Goal: Task Accomplishment & Management: Complete application form

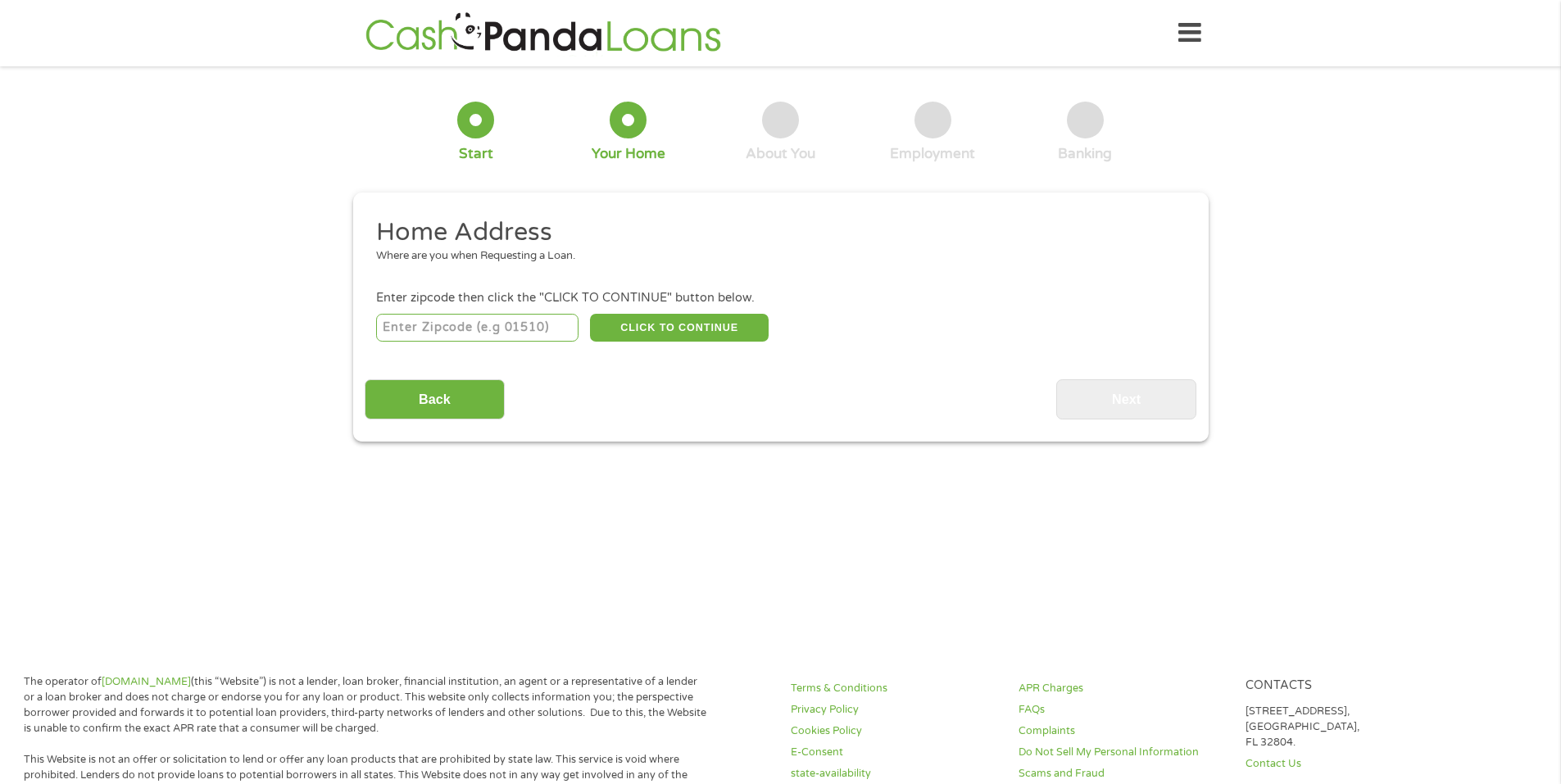
click at [419, 323] on input "number" at bounding box center [477, 328] width 203 height 28
type input "17820"
click at [683, 327] on button "CLICK TO CONTINUE" at bounding box center [680, 328] width 179 height 28
type input "17820"
type input "Catawissa"
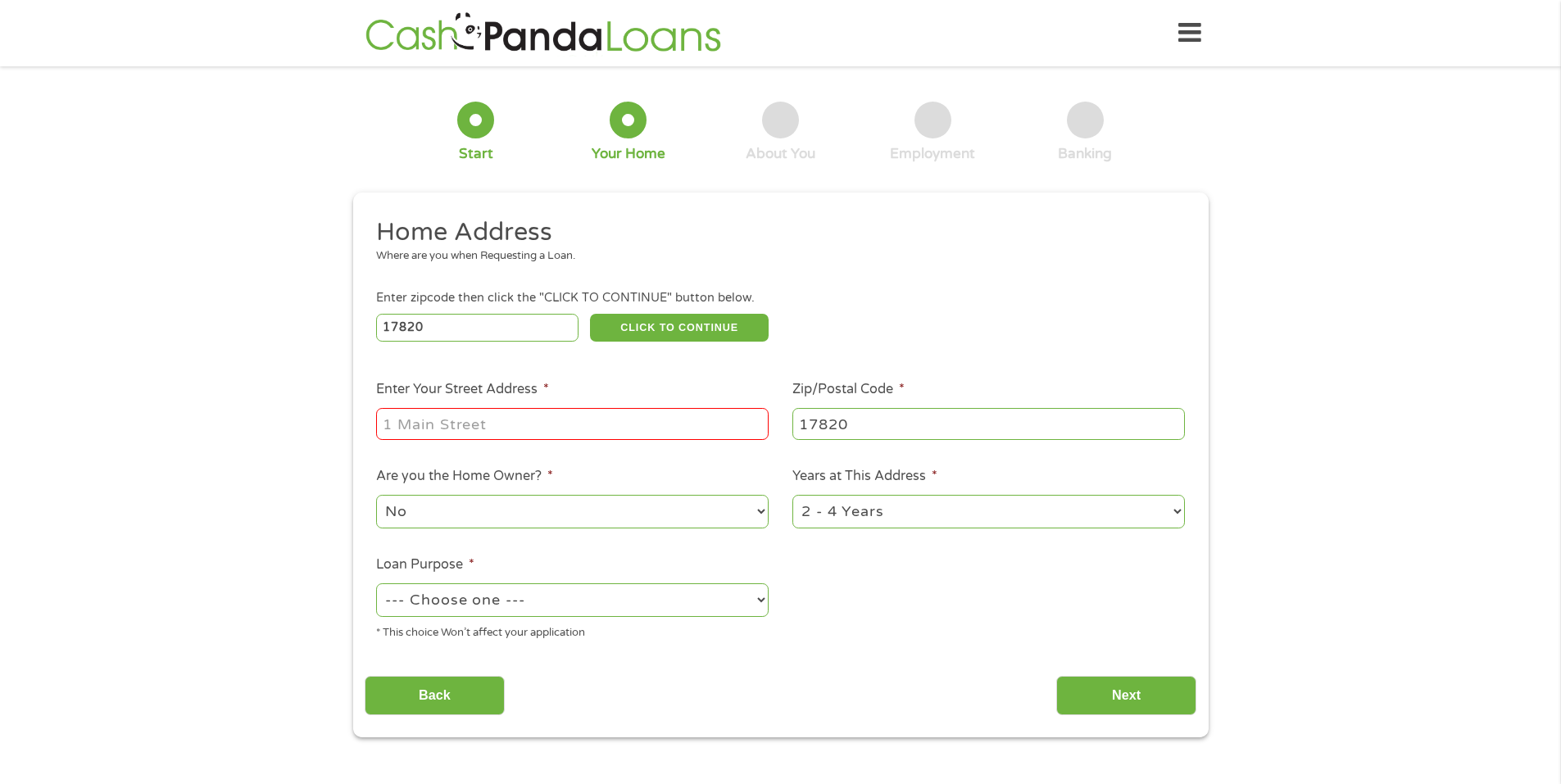
click at [416, 436] on input "Enter Your Street Address *" at bounding box center [572, 423] width 392 height 31
click at [631, 434] on input "[STREET_ADDRESS]" at bounding box center [572, 423] width 392 height 31
type input "[STREET_ADDRESS]"
drag, startPoint x: 518, startPoint y: 508, endPoint x: 505, endPoint y: 518, distance: 16.4
click at [517, 508] on select "No Yes" at bounding box center [572, 512] width 392 height 34
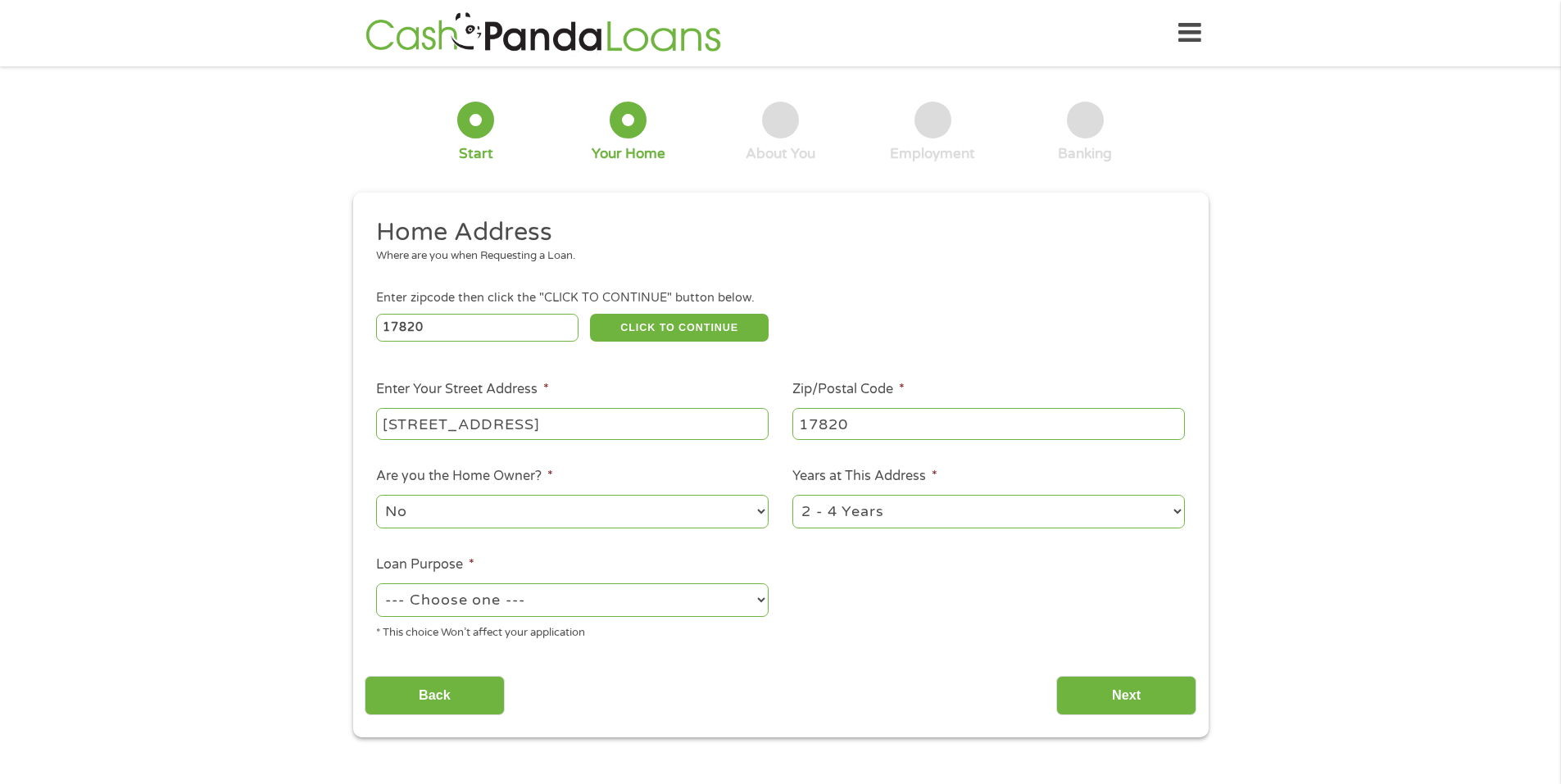
select select "yes"
click at [376, 495] on select "No Yes" at bounding box center [572, 512] width 392 height 34
click at [1028, 522] on select "1 Year or less 1 - 2 Years 2 - 4 Years Over 4 Years" at bounding box center [989, 512] width 392 height 34
select select "60months"
click at [793, 495] on select "1 Year or less 1 - 2 Years 2 - 4 Years Over 4 Years" at bounding box center [989, 512] width 392 height 34
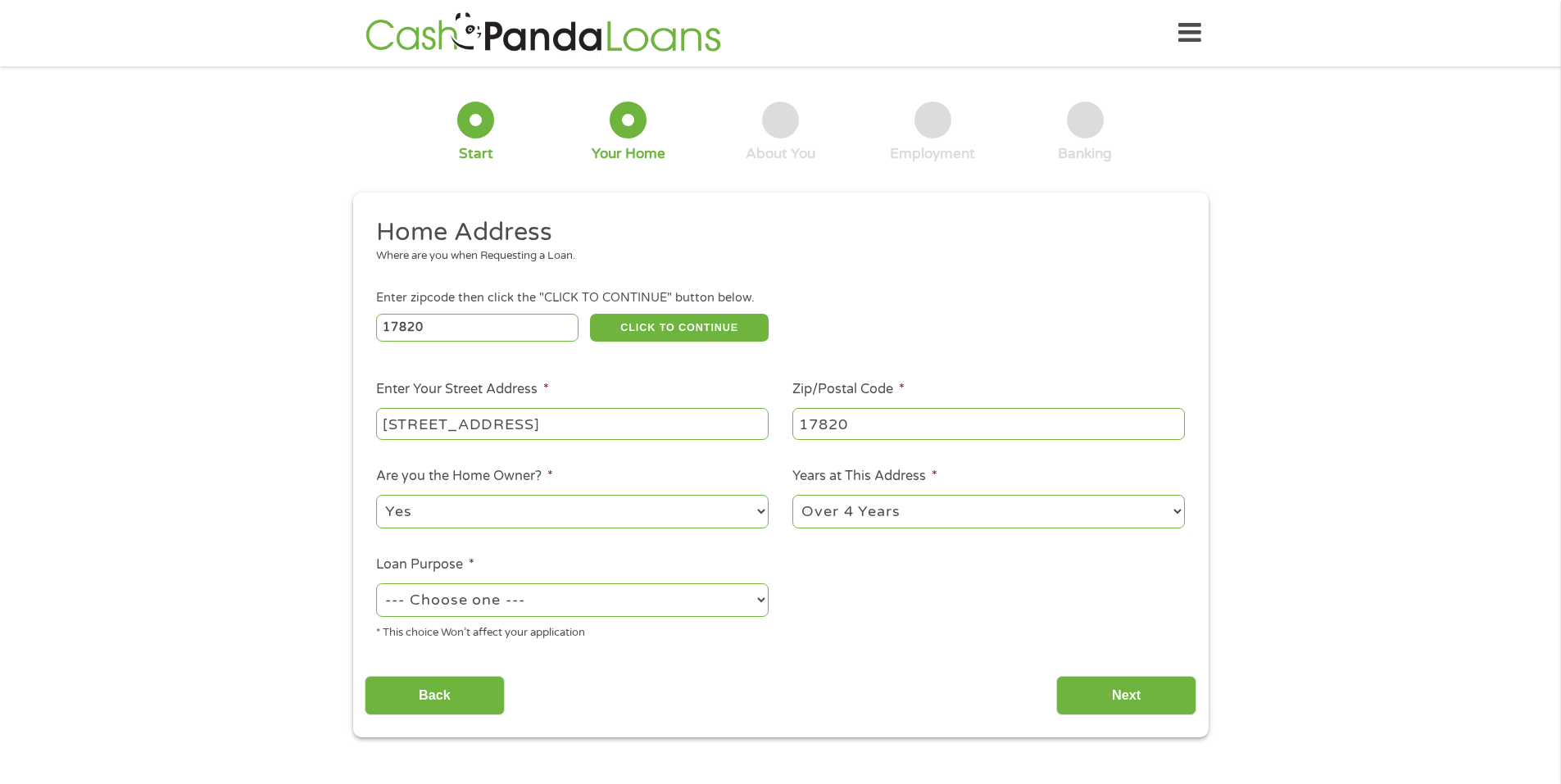
click at [533, 598] on select "--- Choose one --- Pay Bills Debt Consolidation Home Improvement Major Purchase…" at bounding box center [572, 600] width 392 height 34
select select "paybills"
click at [376, 583] on select "--- Choose one --- Pay Bills Debt Consolidation Home Improvement Major Purchase…" at bounding box center [572, 600] width 392 height 34
click at [1109, 693] on input "Next" at bounding box center [1126, 695] width 140 height 41
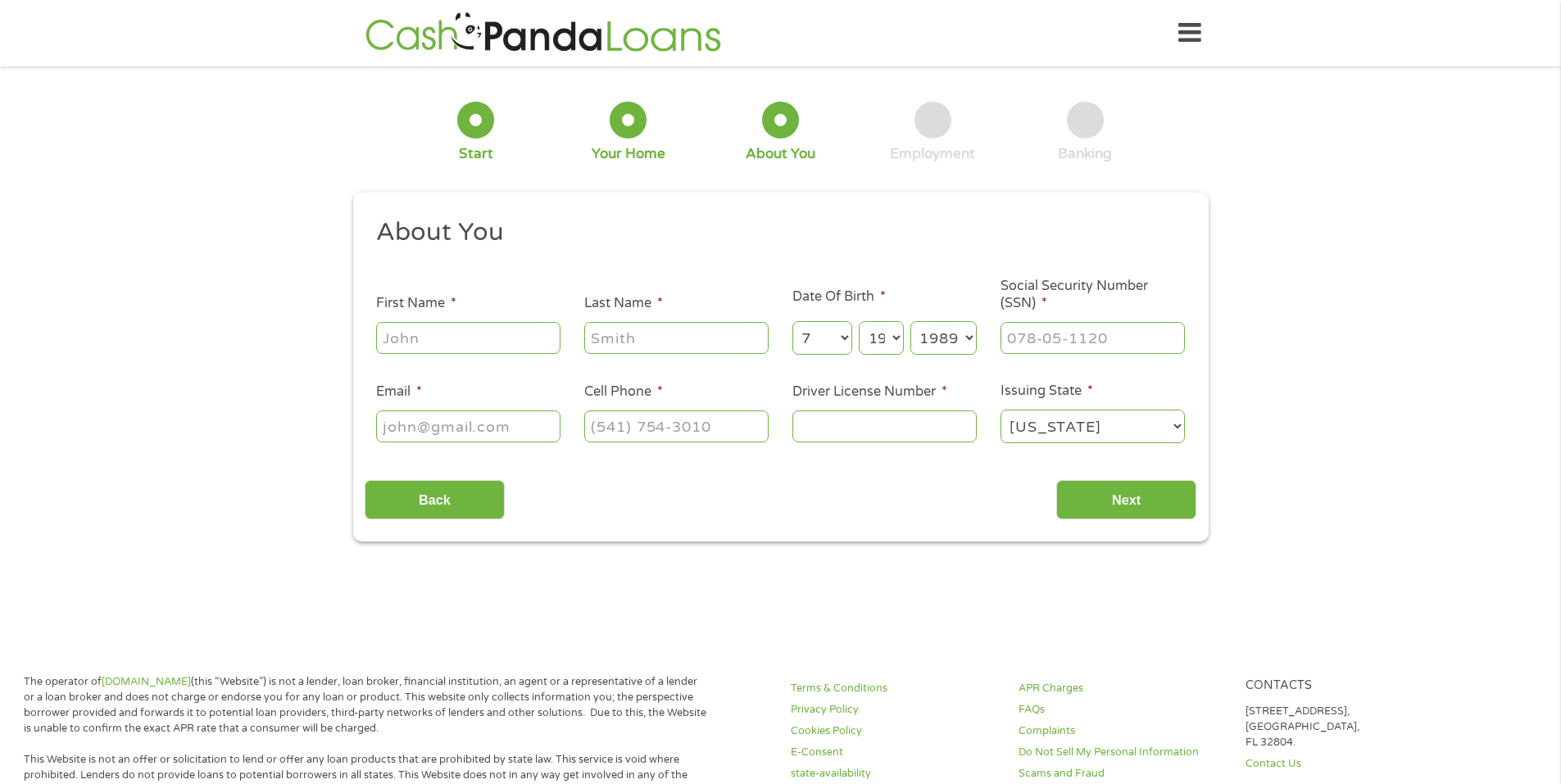
click at [424, 338] on input "First Name *" at bounding box center [468, 337] width 185 height 31
type input "[PERSON_NAME]"
type input "Welsh"
type input "[EMAIL_ADDRESS][DOMAIN_NAME]"
type input "[PHONE_NUMBER]"
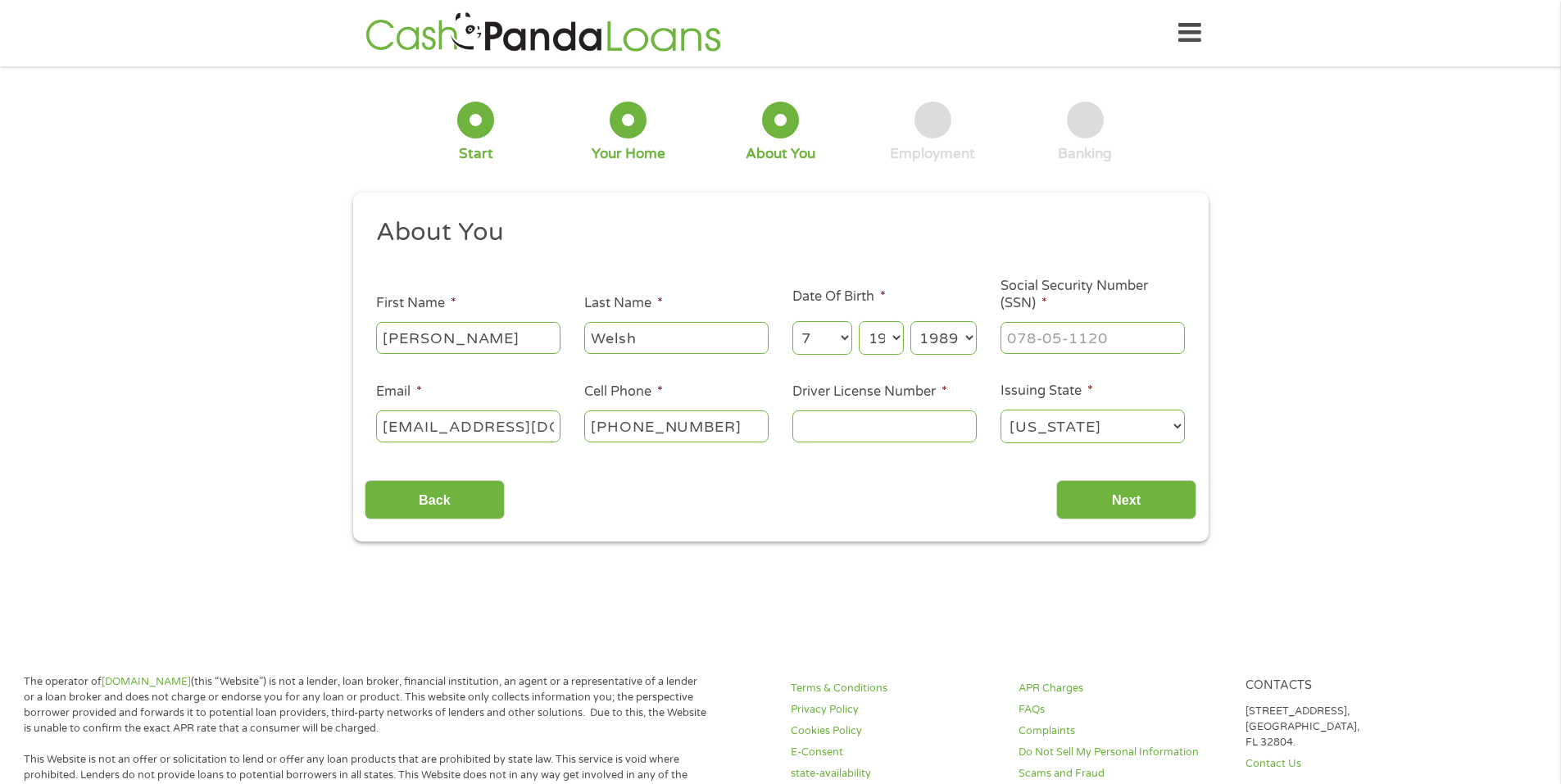
click at [806, 429] on input "Driver License Number *" at bounding box center [885, 426] width 185 height 31
type input "28785649"
click at [1147, 509] on input "Next" at bounding box center [1126, 500] width 140 height 41
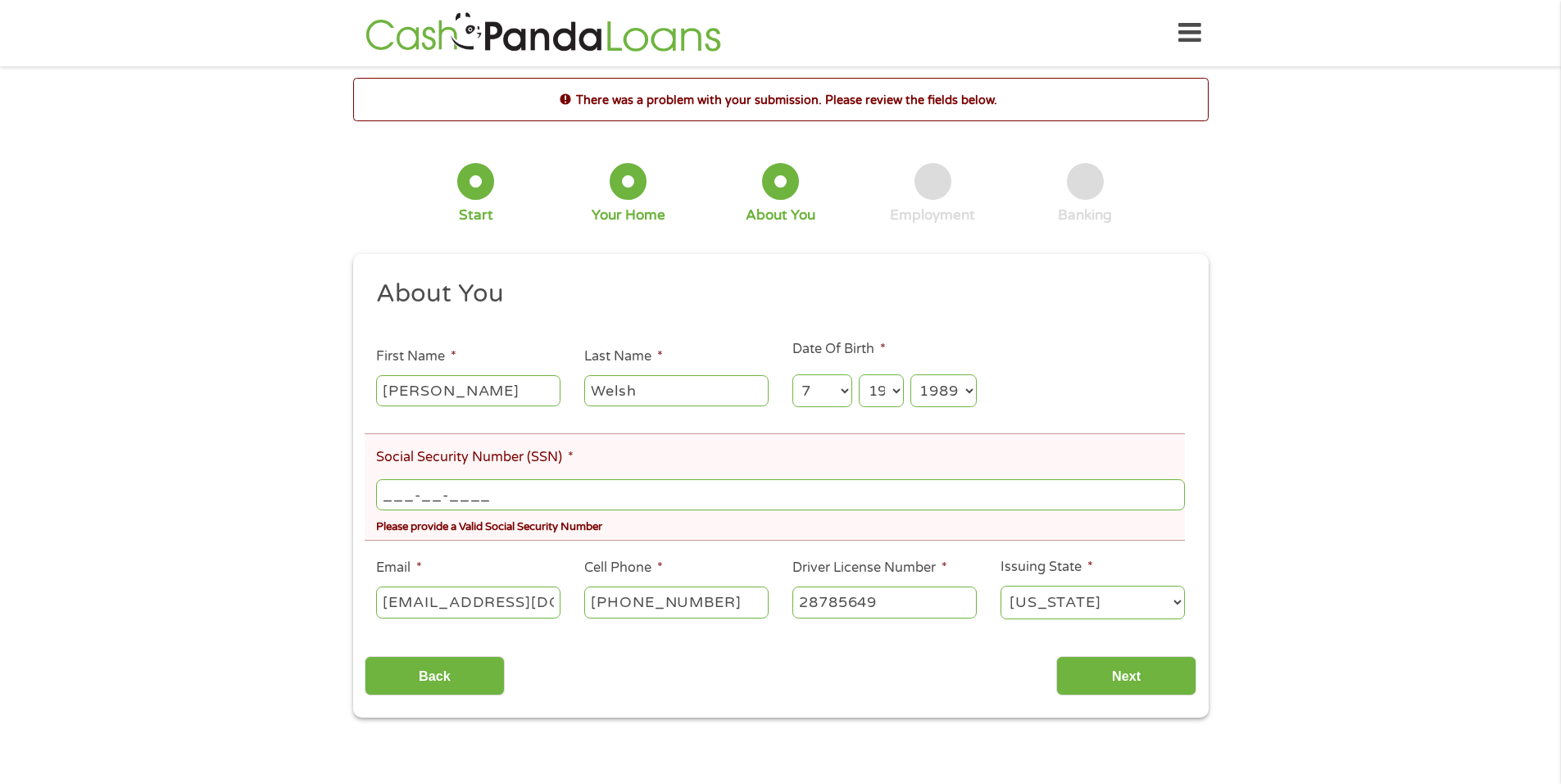
click at [413, 499] on input "___-__-____" at bounding box center [780, 495] width 808 height 31
type input "192-70-7964"
click at [1124, 667] on input "Next" at bounding box center [1126, 676] width 140 height 41
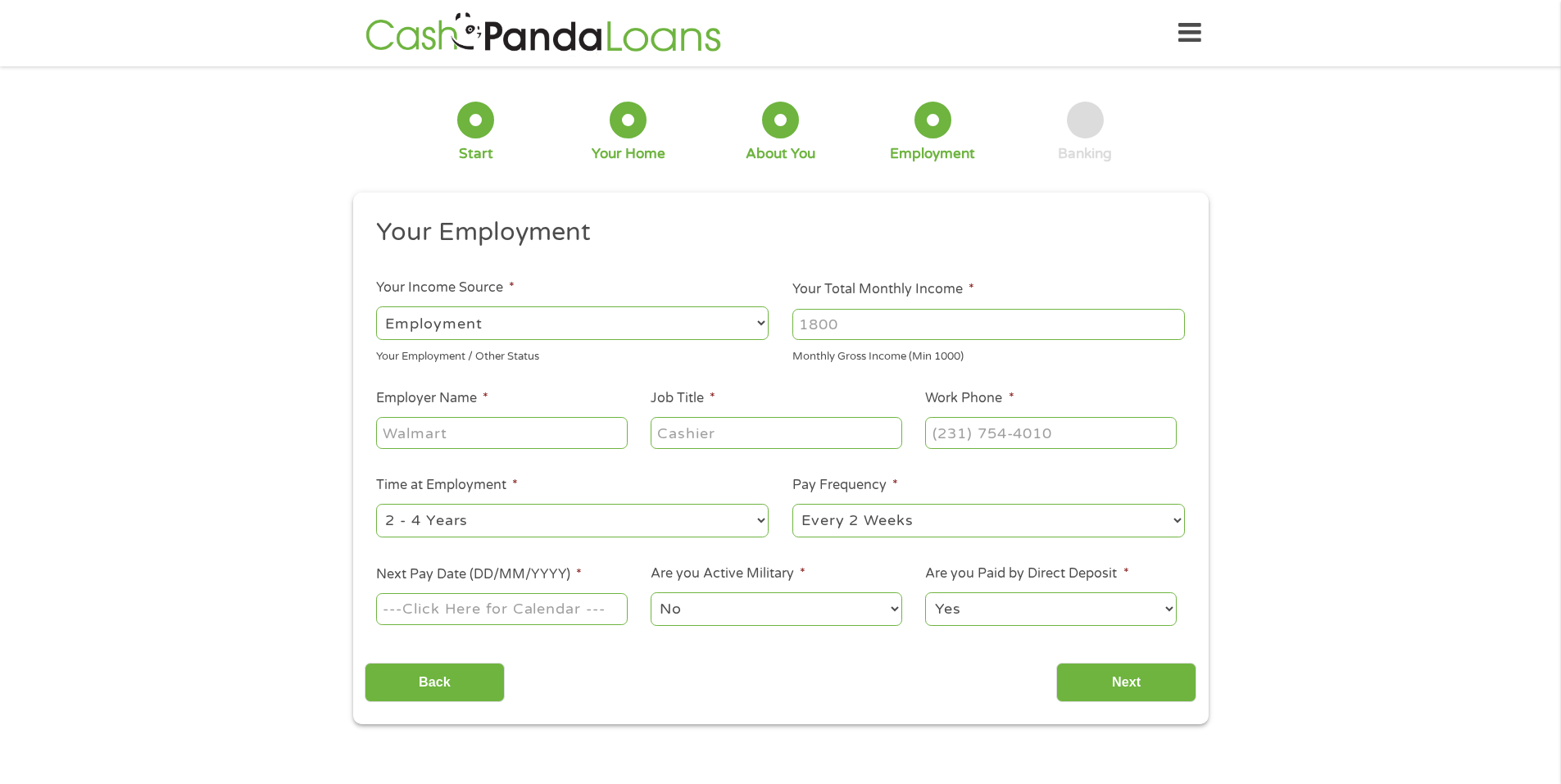
click at [490, 329] on select "--- Choose one --- Employment [DEMOGRAPHIC_DATA] Benefits" at bounding box center [572, 323] width 392 height 34
click at [376, 306] on select "--- Choose one --- Employment [DEMOGRAPHIC_DATA] Benefits" at bounding box center [572, 323] width 392 height 34
click at [836, 336] on input "Your Total Monthly Income *" at bounding box center [989, 324] width 392 height 31
type input "3700"
click at [521, 440] on input "Employer Name *" at bounding box center [501, 433] width 251 height 31
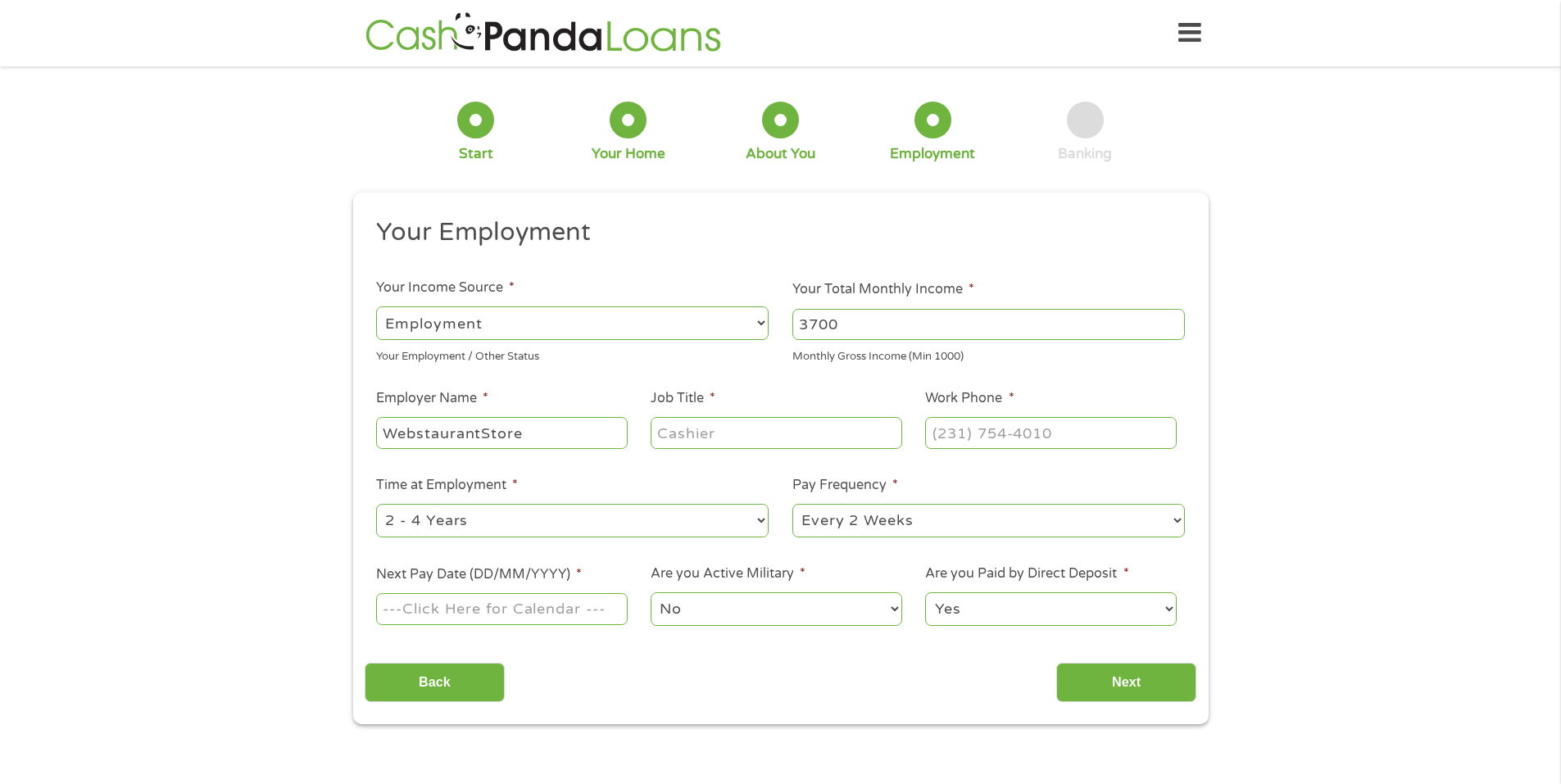
type input "WebstaurantStore"
type input "Quality Assurance Specialist"
type input "[PHONE_NUMBER]"
drag, startPoint x: 638, startPoint y: 518, endPoint x: 618, endPoint y: 531, distance: 23.9
click at [638, 518] on select "--- Choose one --- 1 Year or less 1 - 2 Years 2 - 4 Years Over 4 Years" at bounding box center [572, 521] width 392 height 34
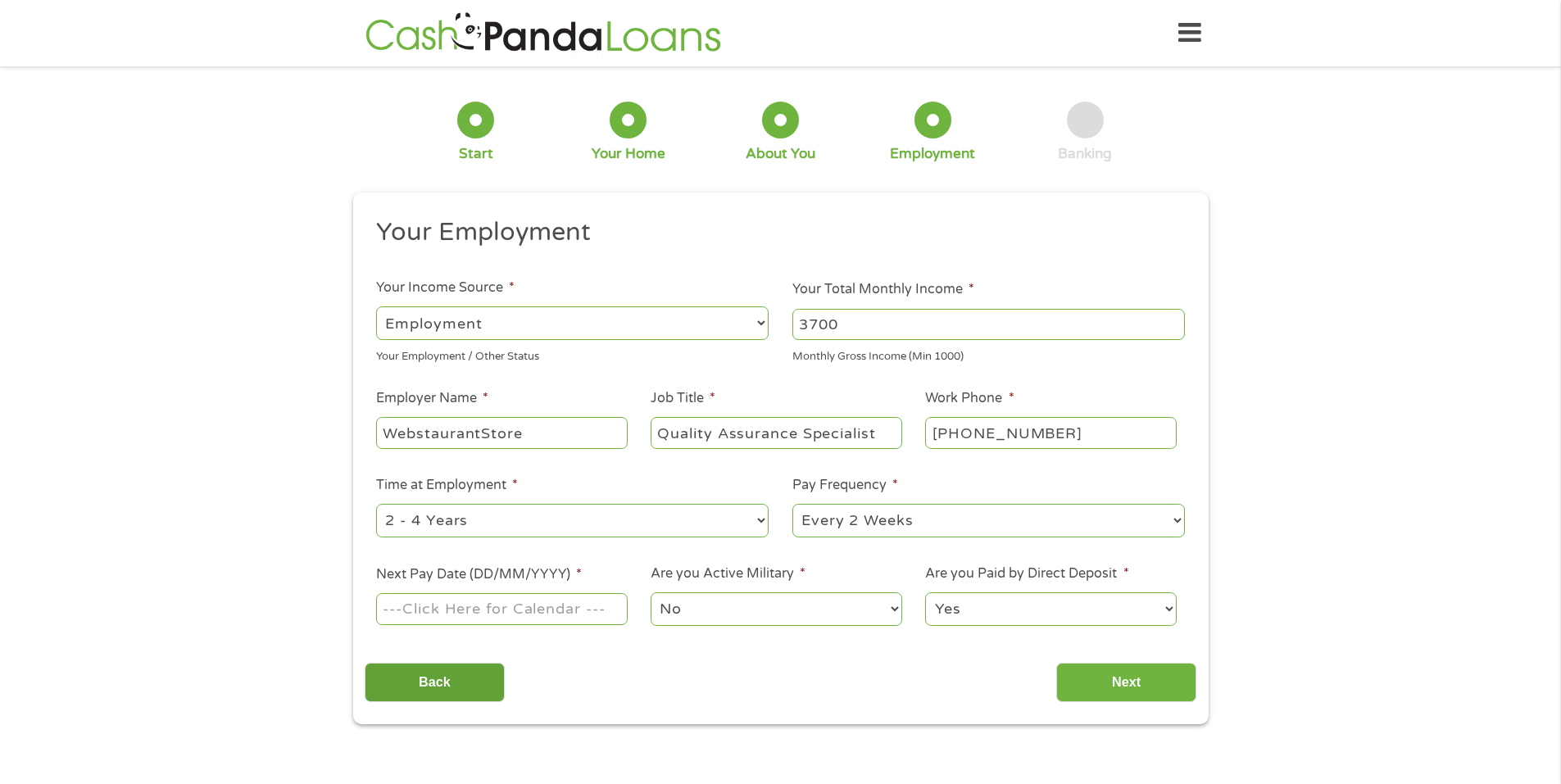
select select "60months"
click at [376, 504] on select "--- Choose one --- 1 Year or less 1 - 2 Years 2 - 4 Years Over 4 Years" at bounding box center [572, 521] width 392 height 34
click at [941, 524] on select "--- Choose one --- Every 2 Weeks Every Week Monthly Semi-Monthly" at bounding box center [989, 521] width 392 height 34
click at [793, 504] on select "--- Choose one --- Every 2 Weeks Every Week Monthly Semi-Monthly" at bounding box center [989, 521] width 392 height 34
click at [471, 614] on input "Next Pay Date (DD/MM/YYYY) *" at bounding box center [501, 609] width 251 height 31
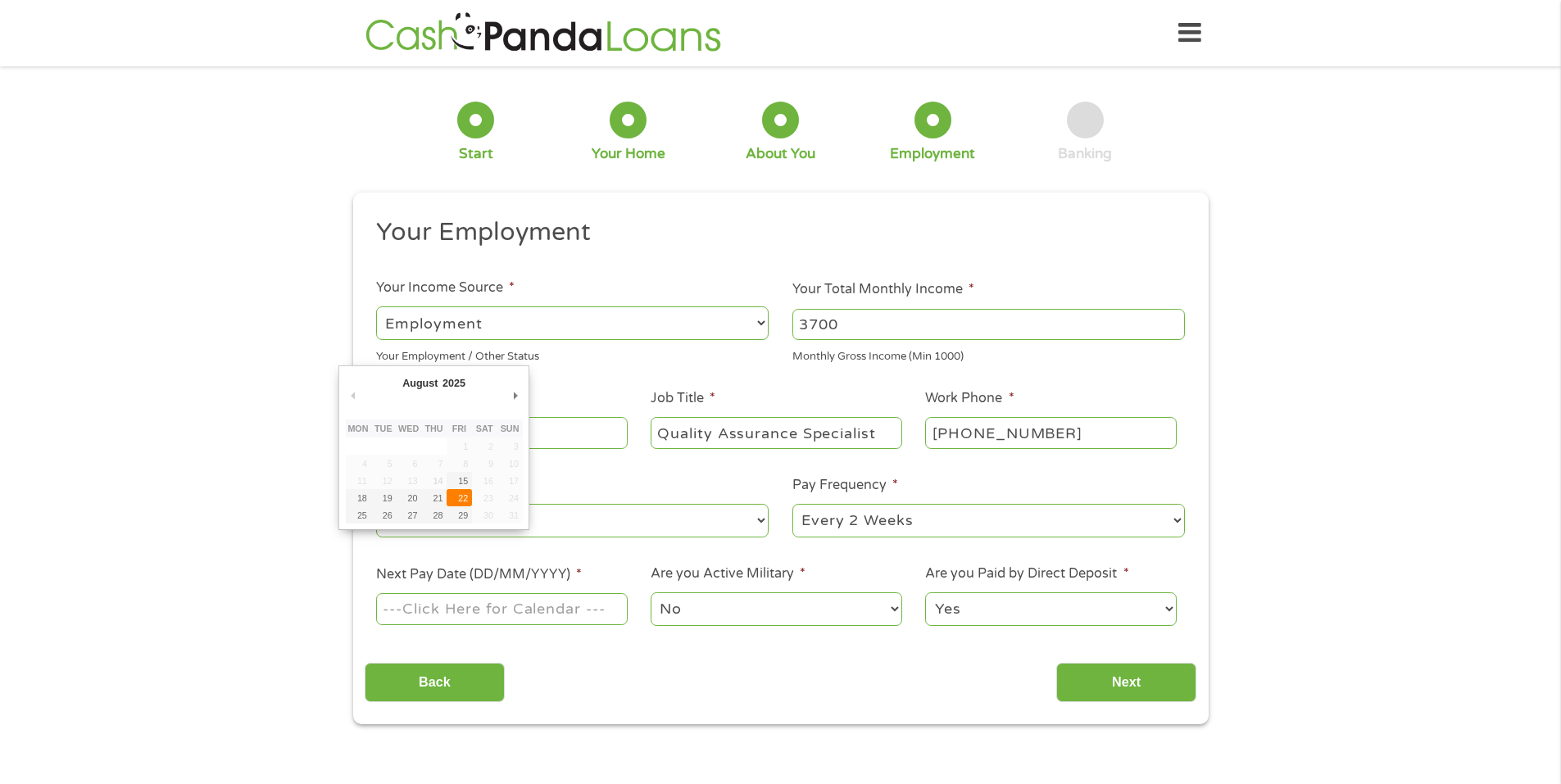
type input "[DATE]"
click at [734, 604] on select "No Yes" at bounding box center [776, 610] width 251 height 34
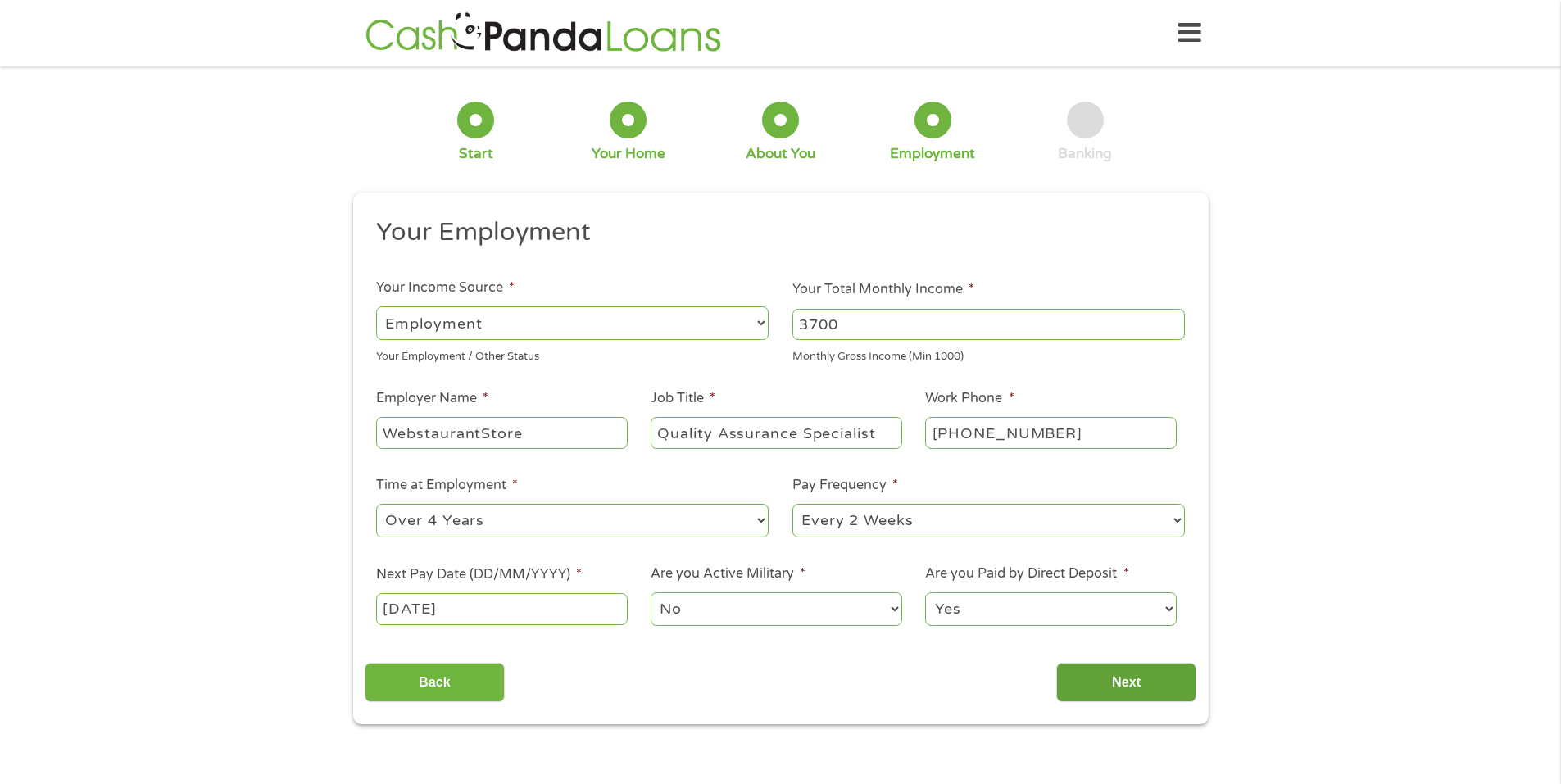
click at [1109, 672] on input "Next" at bounding box center [1126, 682] width 140 height 41
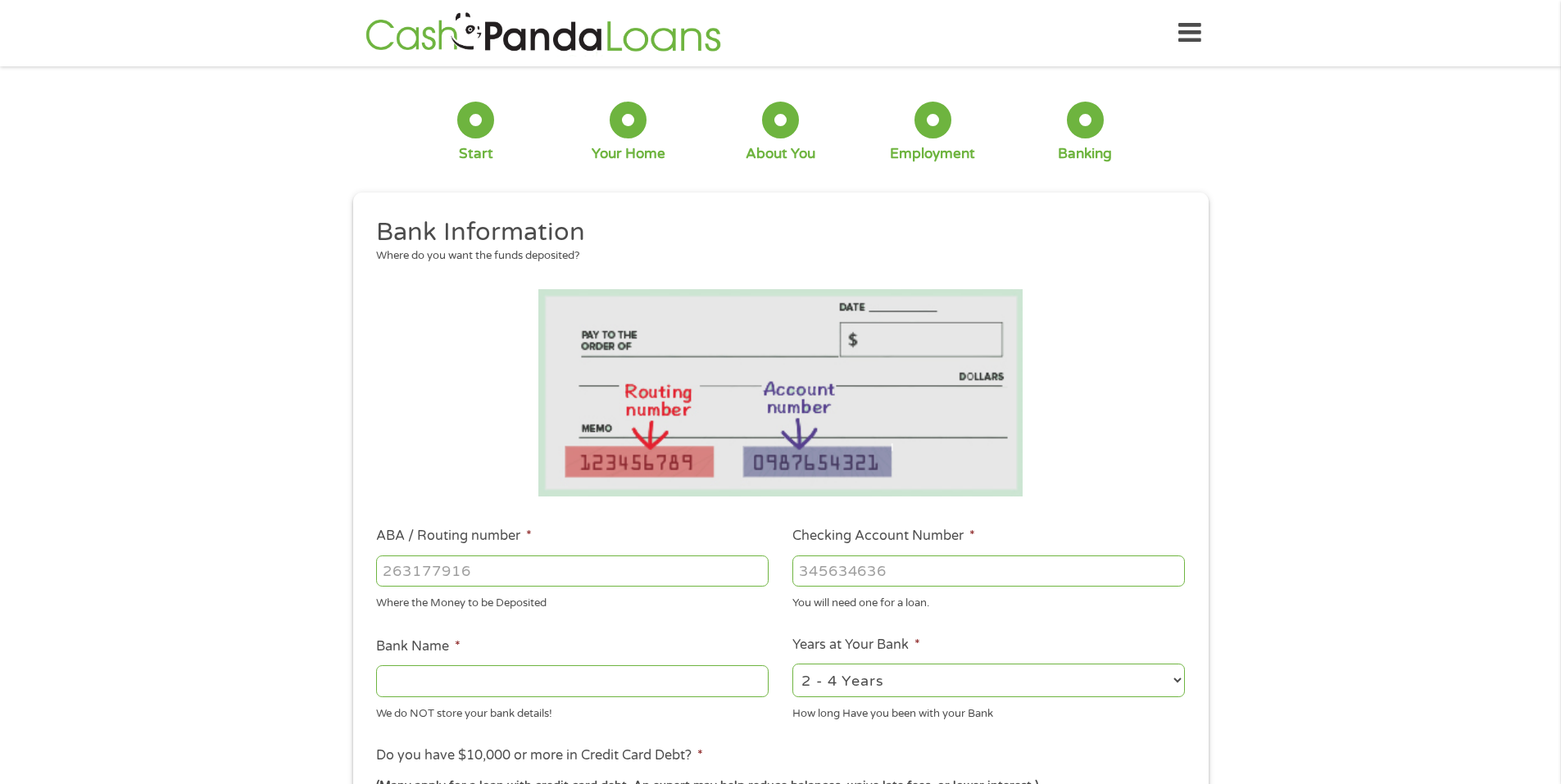
click at [429, 564] on input "ABA / Routing number *" at bounding box center [572, 571] width 392 height 31
type input "031307125"
type input "FIRST KEYSTONE COMMUNITY BANK"
type input "031307125"
click at [860, 567] on input "Checking Account Number *" at bounding box center [989, 571] width 392 height 31
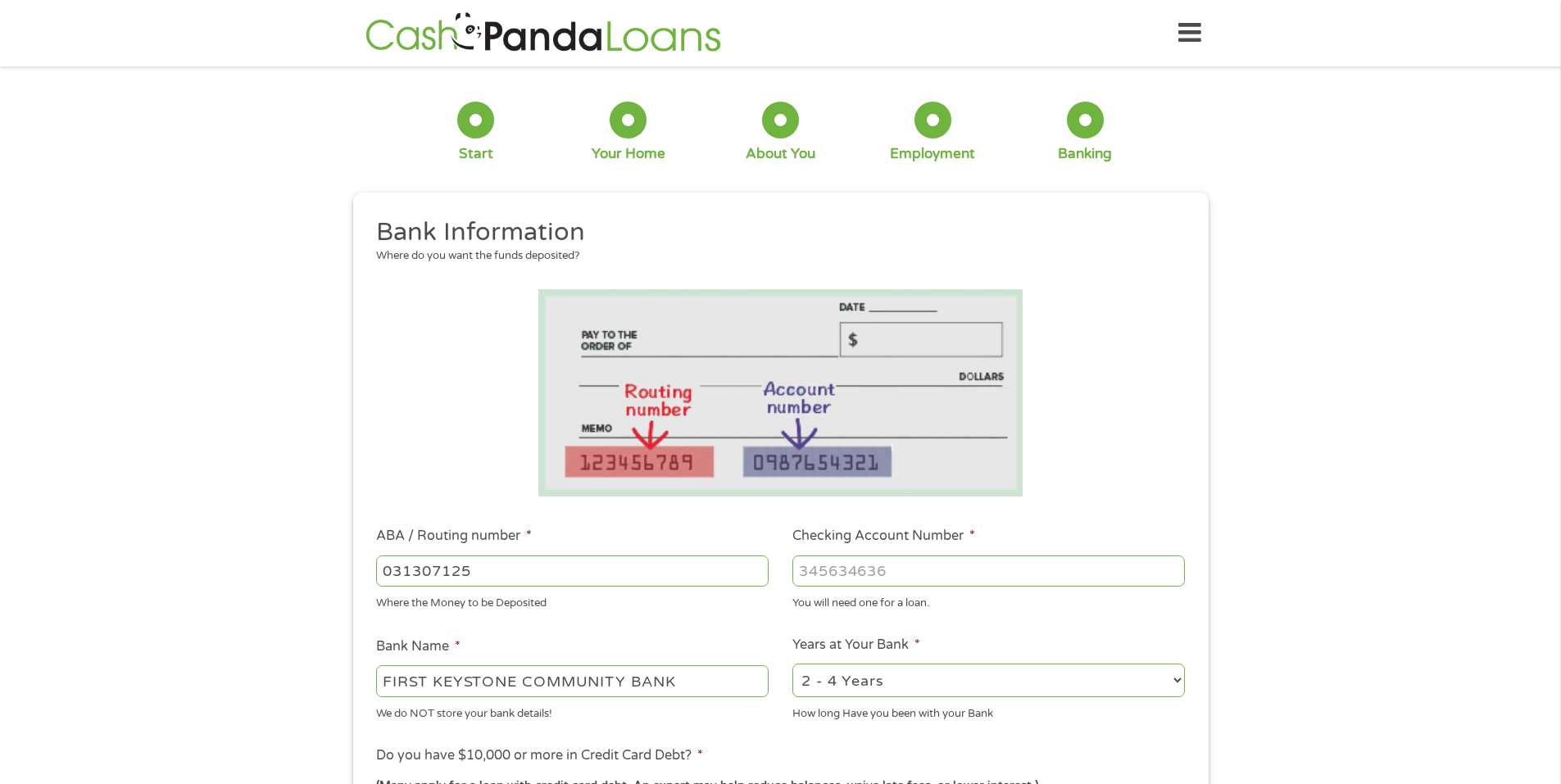
click at [928, 670] on select "2 - 4 Years 6 - 12 Months 1 - 2 Years Over 4 Years" at bounding box center [989, 680] width 392 height 34
select select "60months"
click at [793, 663] on select "2 - 4 Years 6 - 12 Months 1 - 2 Years Over 4 Years" at bounding box center [989, 680] width 392 height 34
click at [845, 569] on input "Checking Account Number *" at bounding box center [989, 571] width 392 height 31
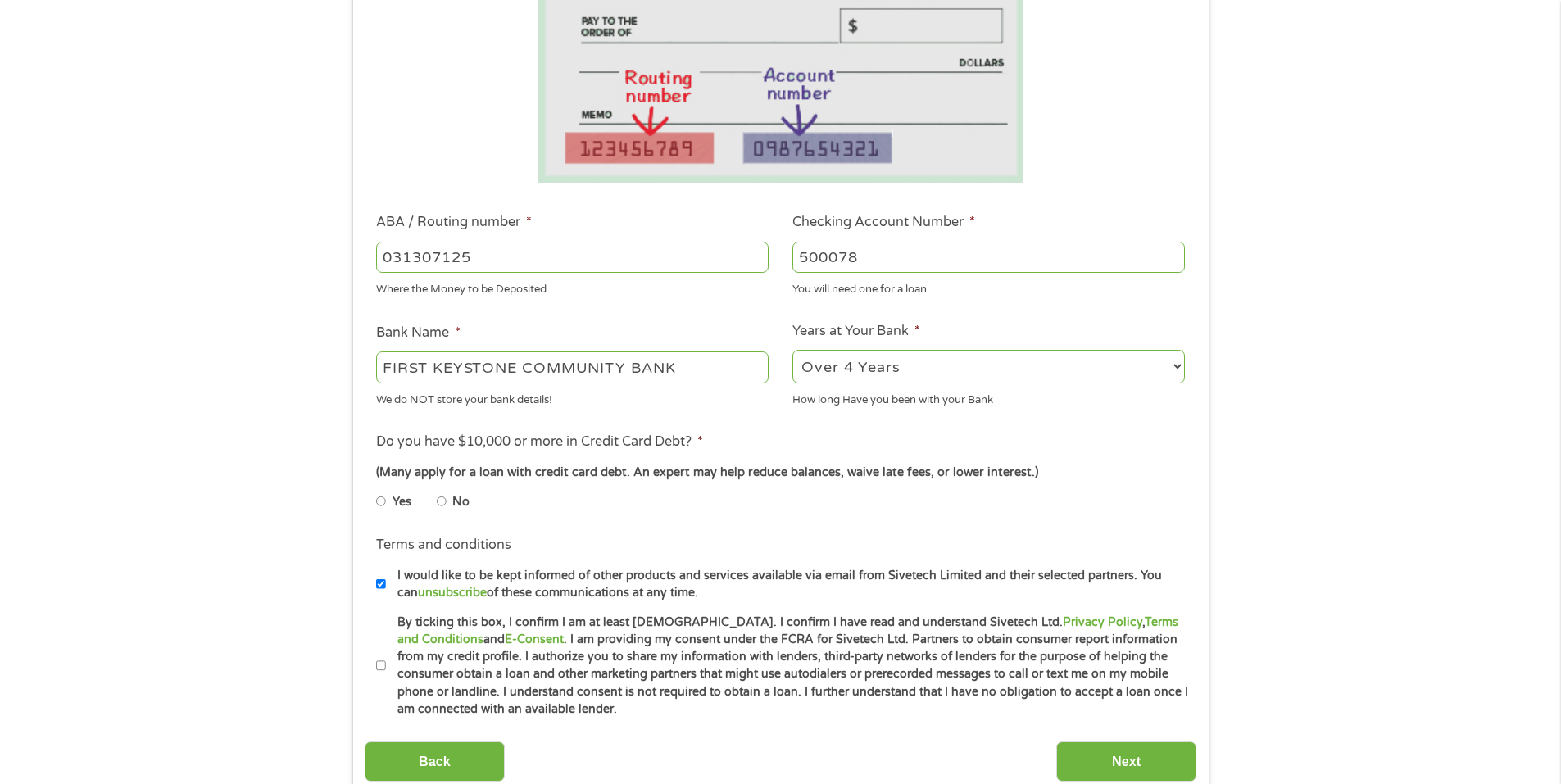
scroll to position [328, 0]
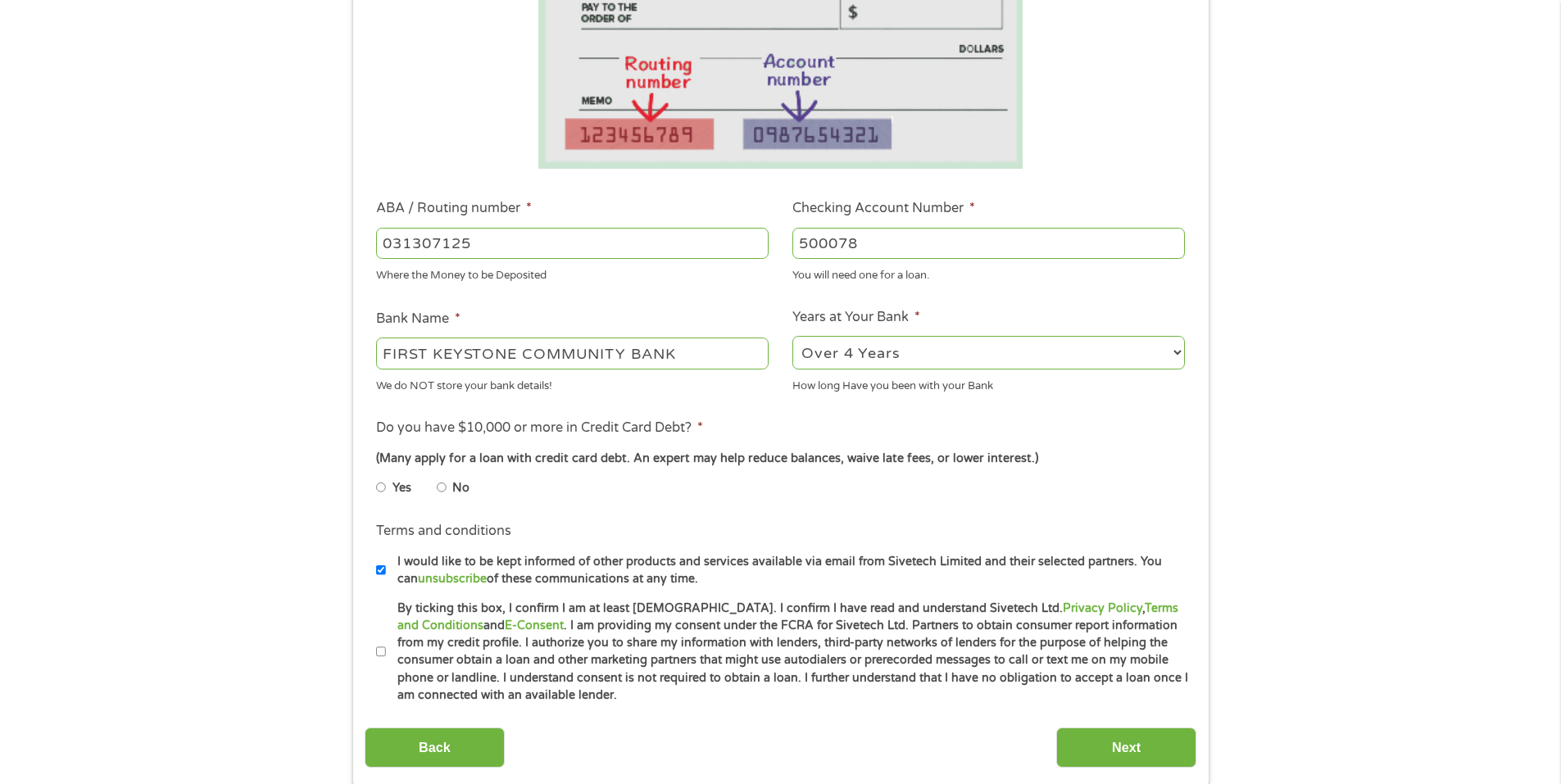
type input "500078"
click at [444, 485] on input "No" at bounding box center [441, 487] width 9 height 26
radio input "true"
click at [380, 650] on input "By ticking this box, I confirm I am at least [DEMOGRAPHIC_DATA]. I confirm I ha…" at bounding box center [381, 652] width 9 height 26
checkbox input "true"
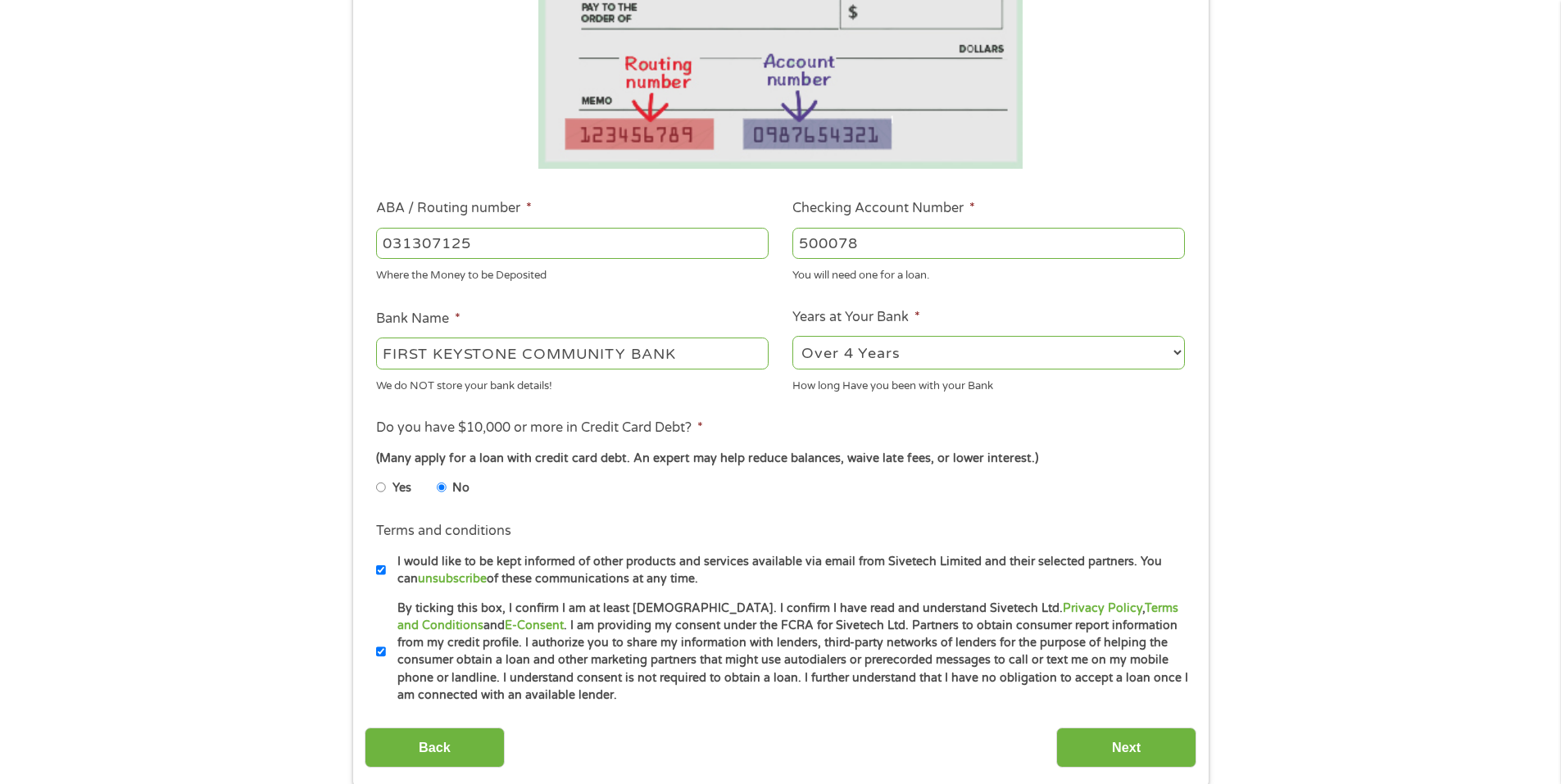
drag, startPoint x: 863, startPoint y: 243, endPoint x: 850, endPoint y: 248, distance: 13.9
click at [850, 248] on input "500078" at bounding box center [989, 243] width 392 height 31
type input "5000728649"
click at [973, 282] on div "You will need one for a loan." at bounding box center [989, 272] width 392 height 22
